Goal: Transaction & Acquisition: Book appointment/travel/reservation

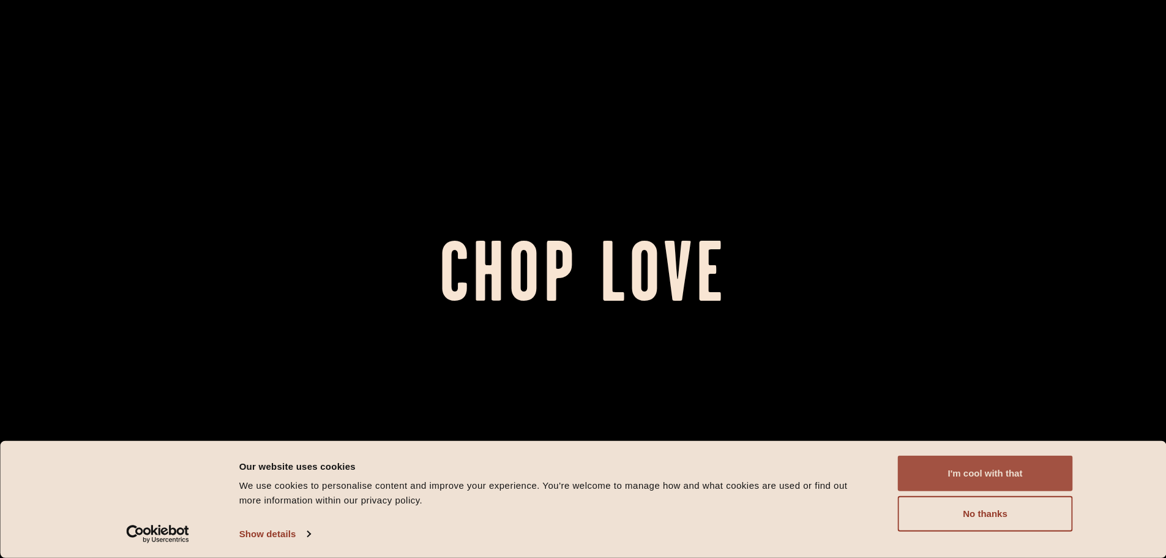
click at [935, 483] on button "I'm cool with that" at bounding box center [985, 473] width 175 height 36
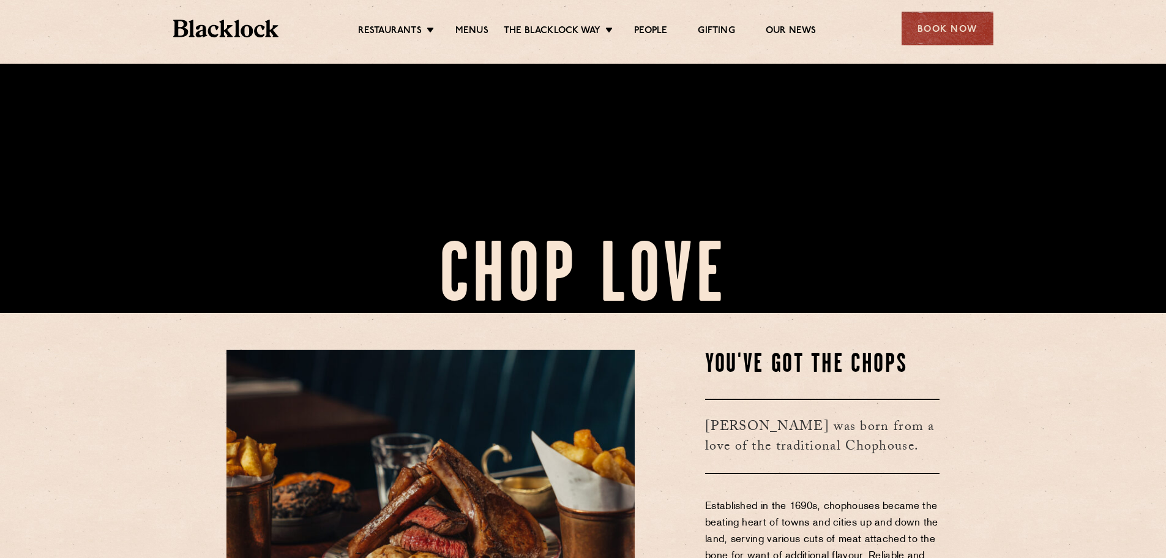
scroll to position [184, 0]
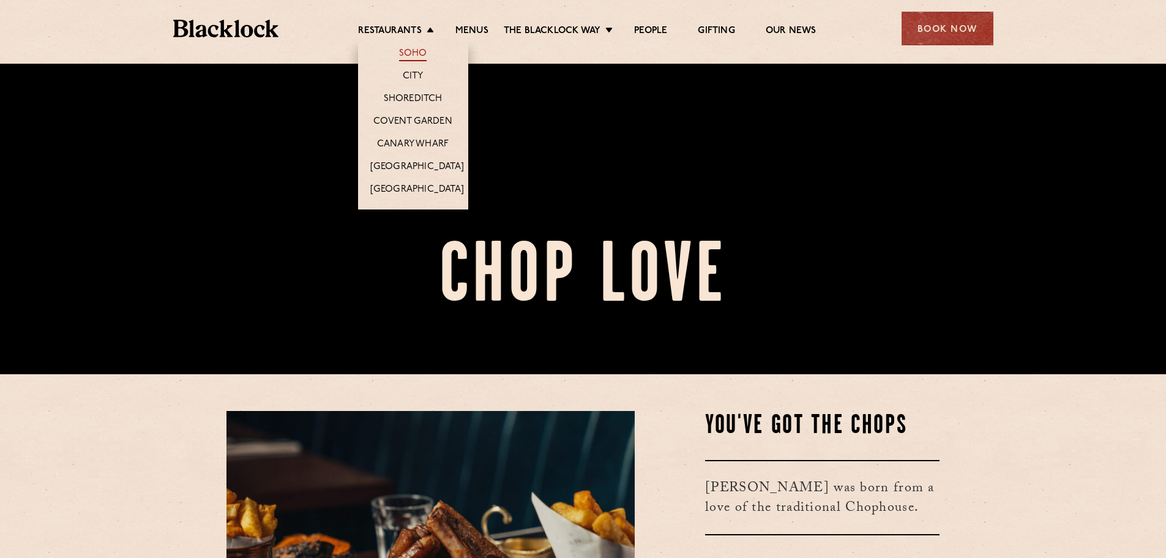
click at [403, 55] on link "Soho" at bounding box center [413, 54] width 28 height 13
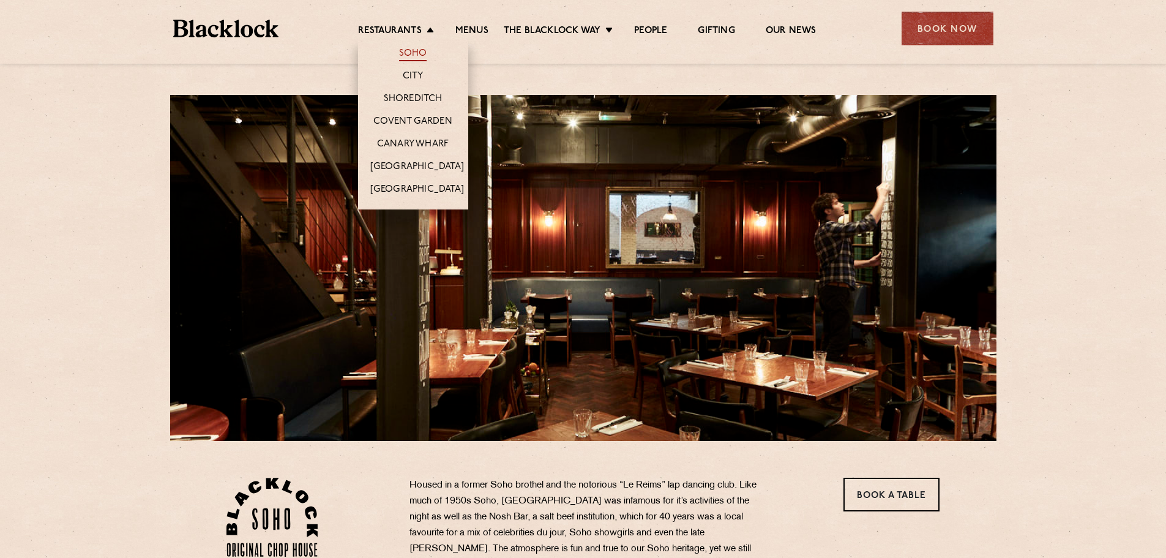
click at [410, 56] on link "Soho" at bounding box center [413, 54] width 28 height 13
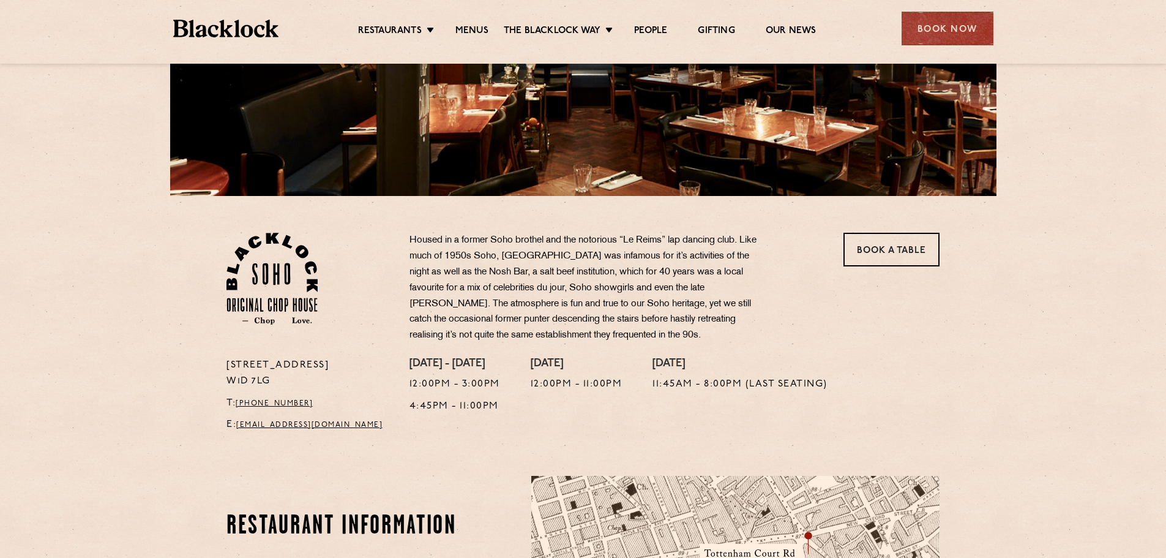
scroll to position [184, 0]
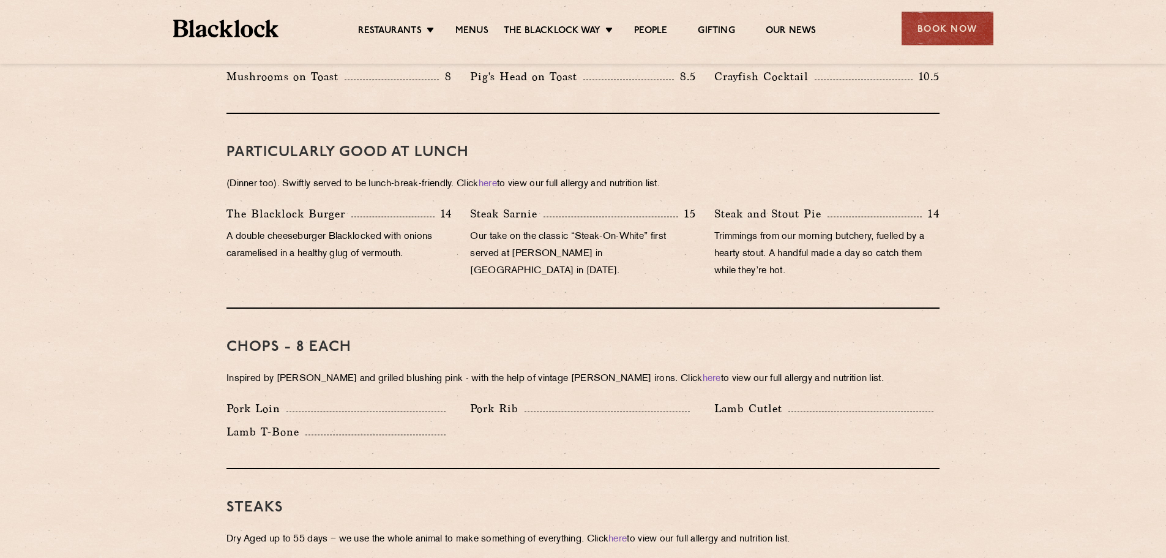
scroll to position [428, 0]
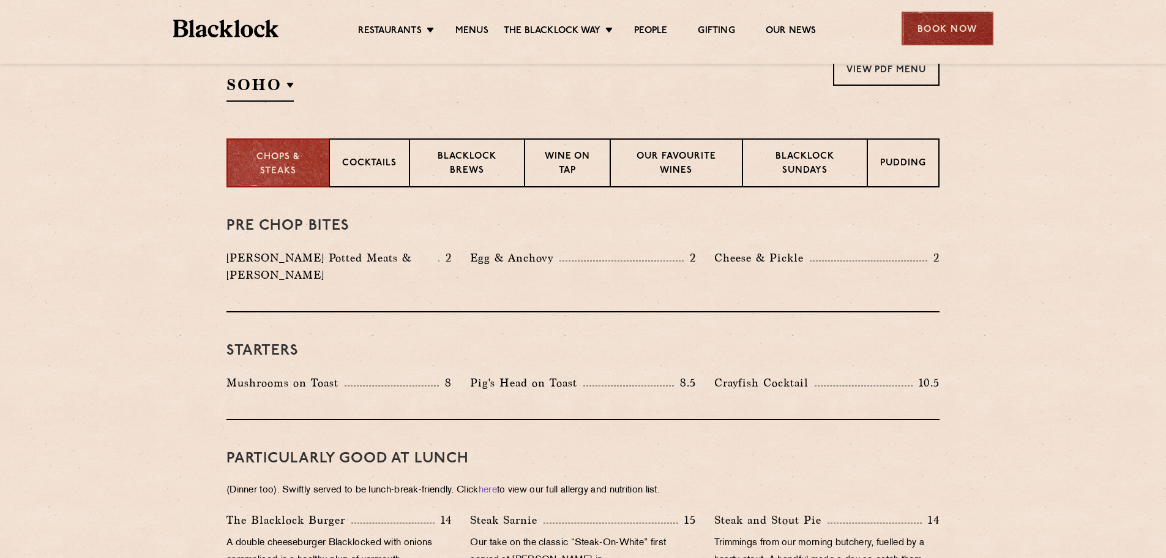
click at [963, 33] on div "Book Now" at bounding box center [948, 29] width 92 height 34
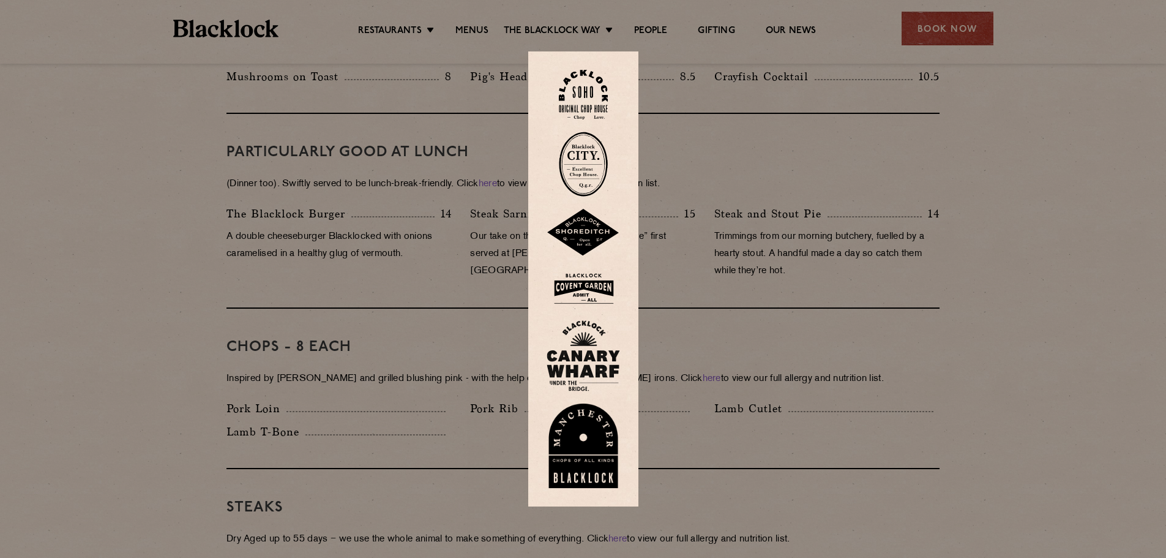
scroll to position [796, 0]
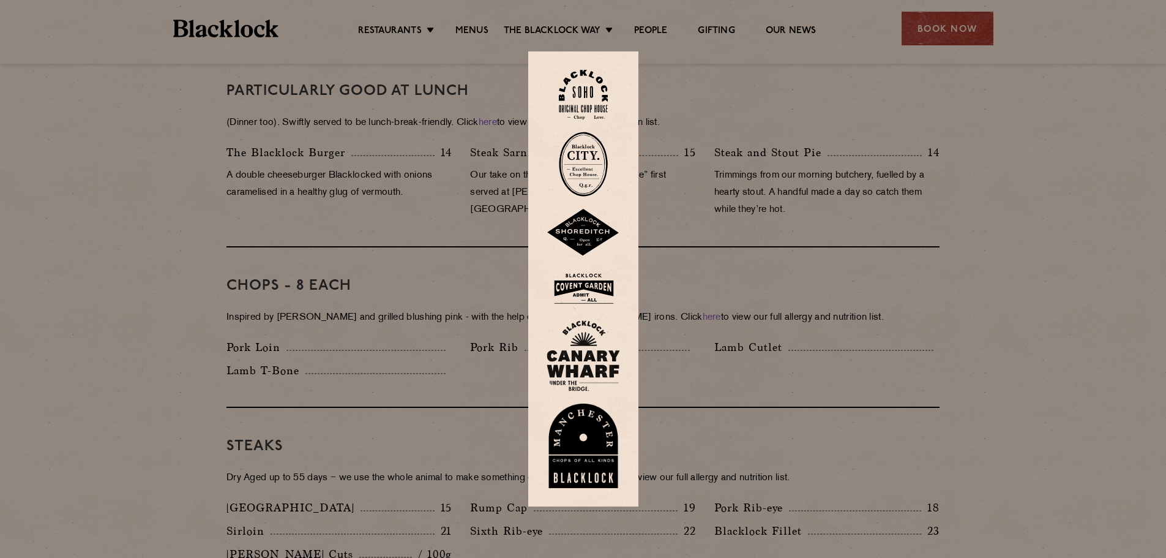
click at [591, 99] on img at bounding box center [583, 95] width 49 height 50
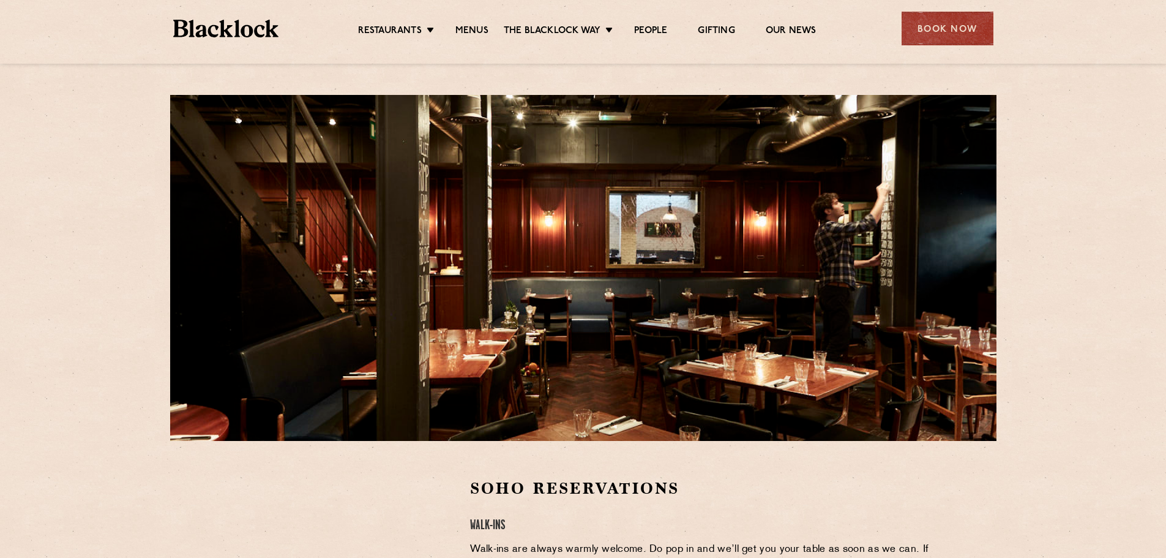
scroll to position [306, 0]
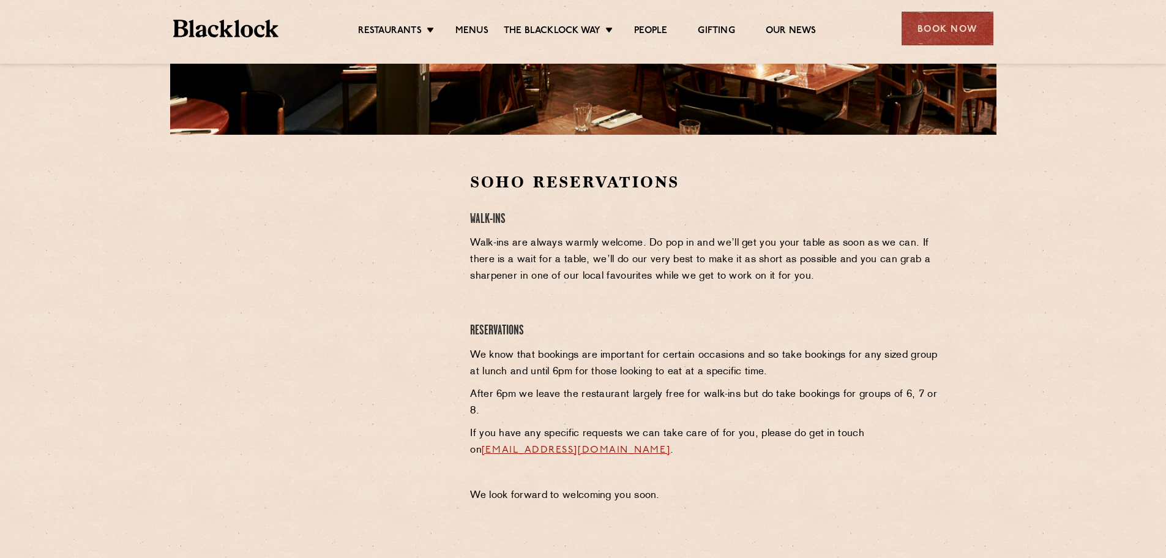
click at [426, 252] on div at bounding box center [338, 263] width 225 height 184
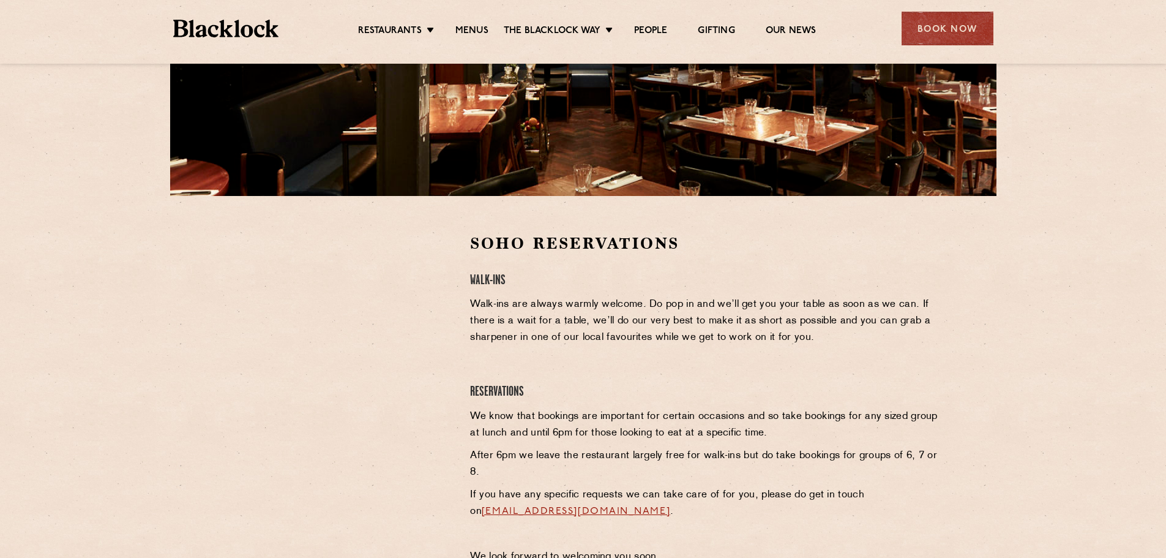
drag, startPoint x: 250, startPoint y: 457, endPoint x: 283, endPoint y: 410, distance: 57.2
click at [252, 456] on div at bounding box center [339, 402] width 244 height 339
